Goal: Check status: Check status

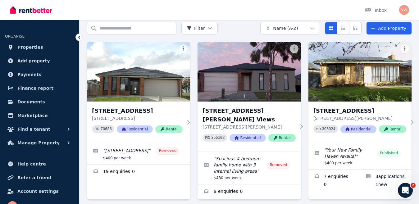
scroll to position [48, 0]
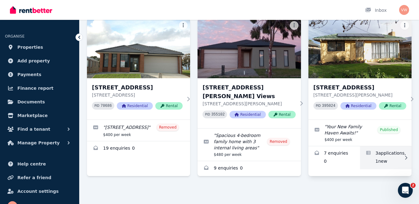
click at [391, 160] on link "Applications for 181 Centenary Ave, Melton" at bounding box center [386, 157] width 52 height 23
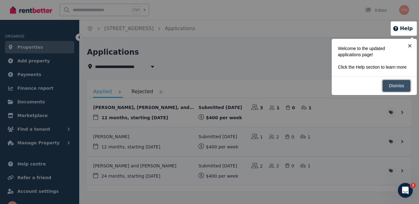
click at [402, 85] on link "Dismiss" at bounding box center [396, 86] width 28 height 12
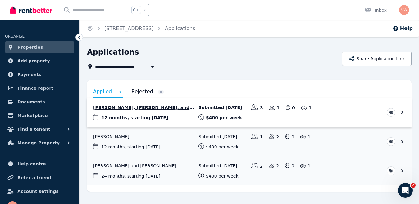
click at [156, 107] on link "View application: Rachael Reilly, Chloe Glascott, and Alan Reilly" at bounding box center [249, 112] width 325 height 29
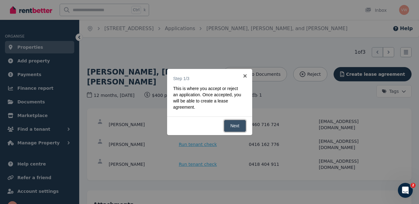
click at [240, 127] on link "Next" at bounding box center [235, 126] width 22 height 12
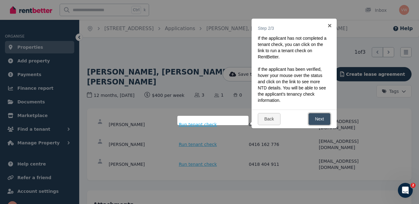
click at [325, 119] on link "Next" at bounding box center [320, 119] width 22 height 12
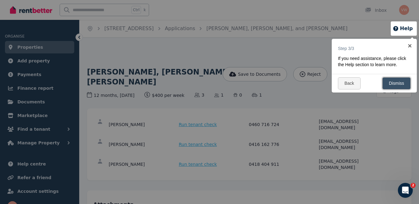
click at [396, 81] on link "Dismiss" at bounding box center [396, 83] width 28 height 12
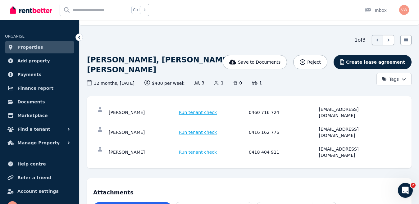
scroll to position [21, 0]
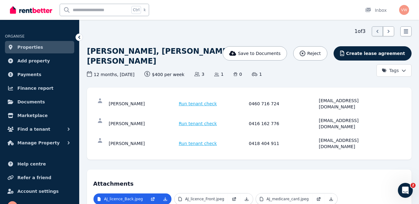
click at [403, 70] on html "Open main menu Ctrl k Inbox Open user menu ORGANISE Properties Add property Pay…" at bounding box center [209, 81] width 419 height 204
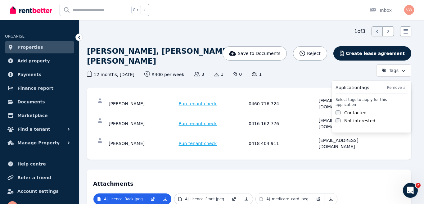
click at [392, 149] on html "Open main menu Ctrl k Inbox Open user menu ORGANISE Properties Add property Pay…" at bounding box center [212, 81] width 424 height 204
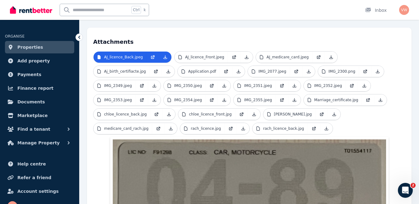
scroll to position [0, 0]
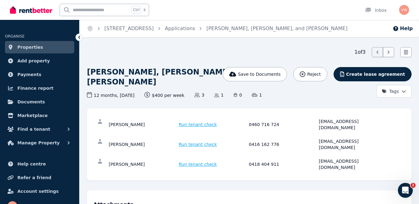
click at [388, 53] on icon at bounding box center [389, 52] width 6 height 6
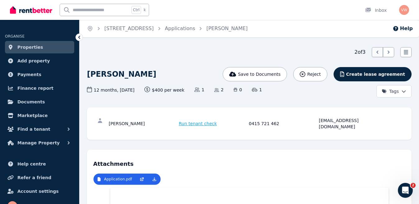
click at [376, 50] on icon at bounding box center [377, 52] width 6 height 6
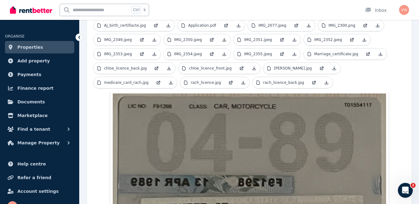
scroll to position [207, 0]
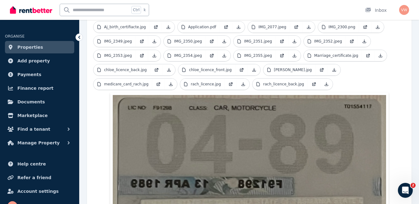
click at [290, 116] on img at bounding box center [249, 181] width 273 height 173
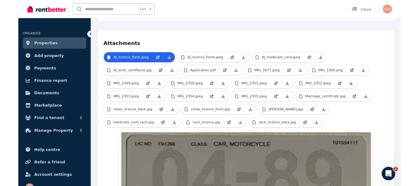
scroll to position [142, 0]
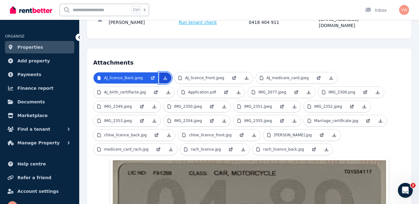
click at [164, 76] on icon at bounding box center [165, 77] width 3 height 3
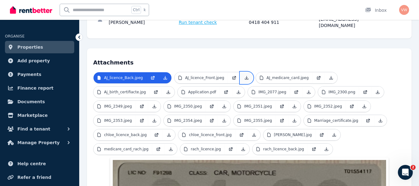
click at [245, 76] on icon at bounding box center [246, 77] width 3 height 3
click at [329, 75] on icon at bounding box center [331, 77] width 5 height 5
click at [166, 90] on icon at bounding box center [168, 92] width 5 height 5
click at [236, 90] on icon at bounding box center [238, 92] width 5 height 5
click at [307, 90] on icon at bounding box center [308, 91] width 3 height 3
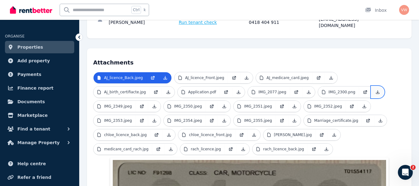
click at [375, 90] on icon at bounding box center [377, 92] width 5 height 5
click at [152, 104] on icon at bounding box center [154, 106] width 5 height 5
click at [222, 104] on icon at bounding box center [224, 106] width 5 height 5
click at [292, 104] on icon at bounding box center [294, 106] width 5 height 5
click at [362, 104] on icon at bounding box center [364, 106] width 5 height 5
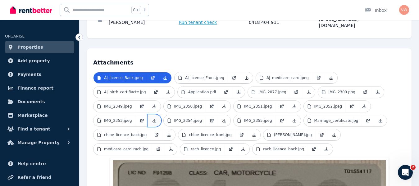
click at [153, 119] on icon at bounding box center [154, 120] width 3 height 3
click at [223, 119] on icon at bounding box center [224, 120] width 3 height 3
click at [293, 119] on icon at bounding box center [294, 120] width 3 height 3
click at [379, 119] on icon at bounding box center [380, 120] width 3 height 3
click at [167, 133] on icon at bounding box center [169, 135] width 5 height 5
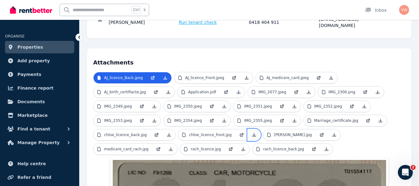
click at [252, 133] on icon at bounding box center [254, 135] width 5 height 5
click at [332, 133] on icon at bounding box center [334, 135] width 5 height 5
click at [168, 147] on icon at bounding box center [170, 149] width 5 height 5
click at [241, 147] on icon at bounding box center [243, 149] width 5 height 5
click at [325, 148] on icon at bounding box center [326, 149] width 3 height 3
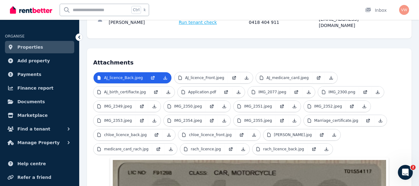
click at [355, 127] on ul "AJ_licence_Back.jpeg AJ_licence_Front.jpeg AJ_medicare_card.jpeg Aj_birth_certi…" at bounding box center [249, 115] width 312 height 86
